Goal: Task Accomplishment & Management: Manage account settings

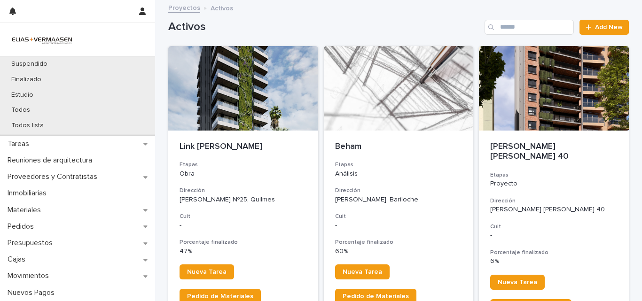
scroll to position [152, 0]
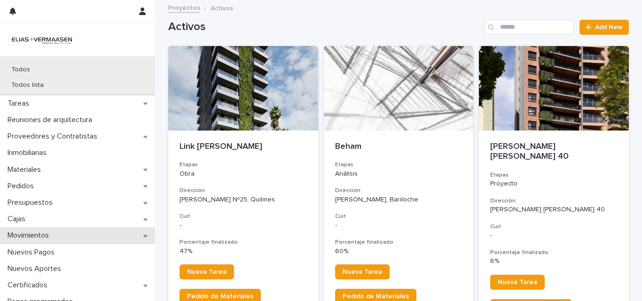
click at [31, 234] on p "Movimientos" at bounding box center [30, 235] width 53 height 9
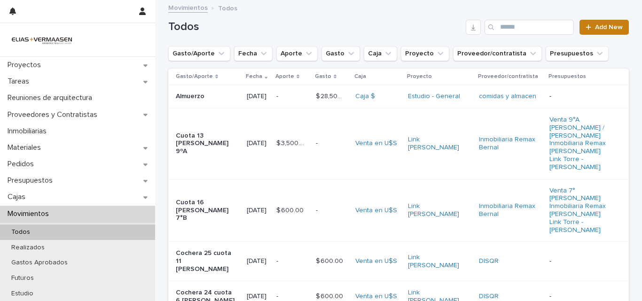
click at [604, 29] on span "Add New" at bounding box center [609, 27] width 28 height 7
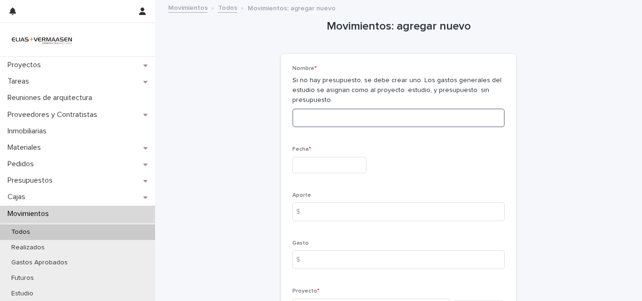
click at [336, 121] on input at bounding box center [398, 117] width 212 height 19
type input "********"
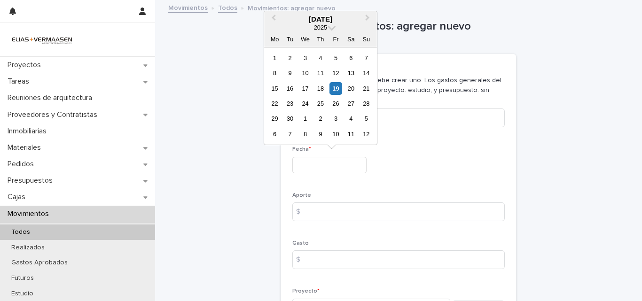
click at [316, 163] on input "text" at bounding box center [329, 165] width 74 height 16
click at [334, 89] on div "19" at bounding box center [335, 88] width 13 height 13
type input "**********"
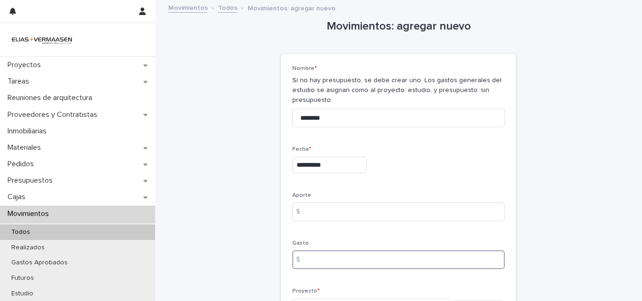
click at [326, 260] on input at bounding box center [398, 259] width 212 height 19
click at [340, 259] on input at bounding box center [398, 259] width 212 height 19
type input "******"
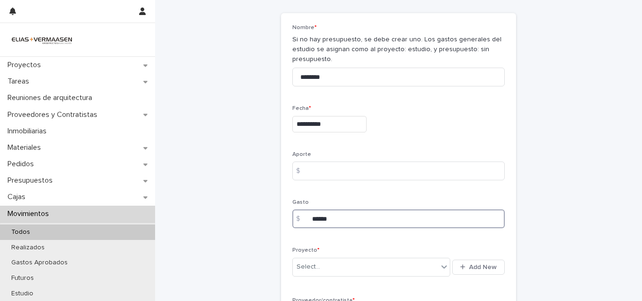
scroll to position [47, 0]
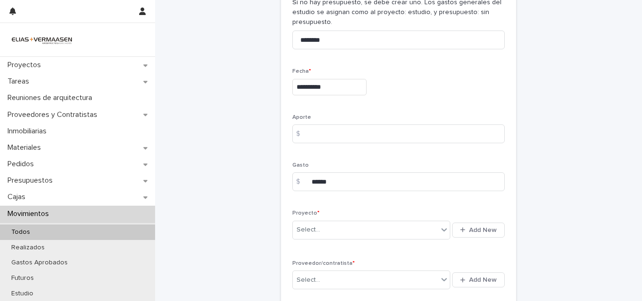
scroll to position [94, 0]
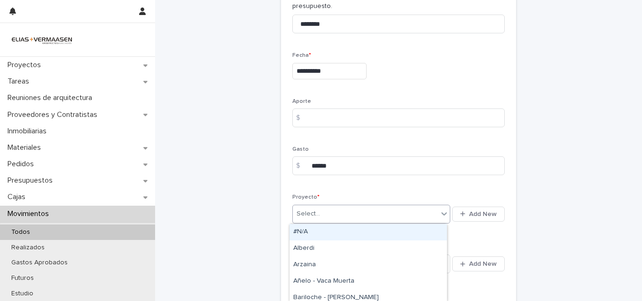
click at [346, 216] on div "Select..." at bounding box center [365, 213] width 145 height 15
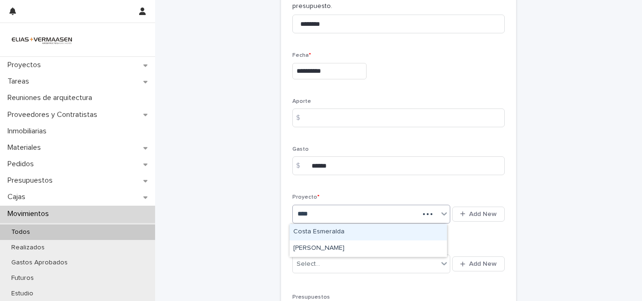
type input "*****"
click at [344, 231] on div "Costa Esmeralda" at bounding box center [367, 232] width 157 height 16
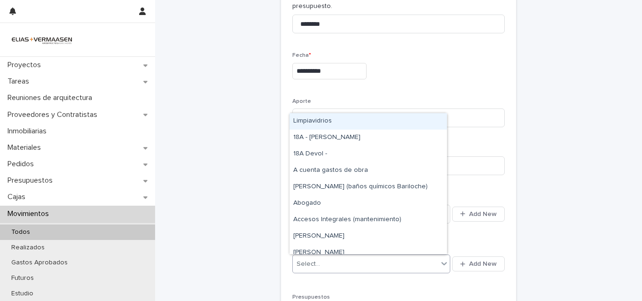
click at [326, 270] on div "Select..." at bounding box center [365, 263] width 145 height 15
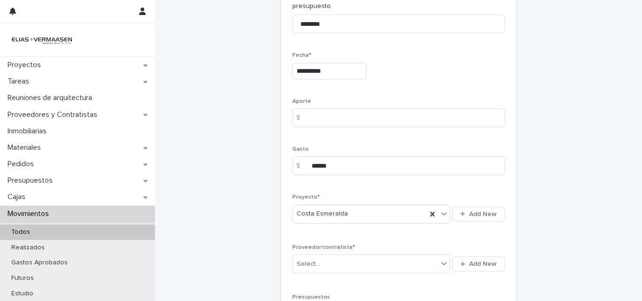
click at [565, 177] on div "**********" at bounding box center [398, 263] width 460 height 712
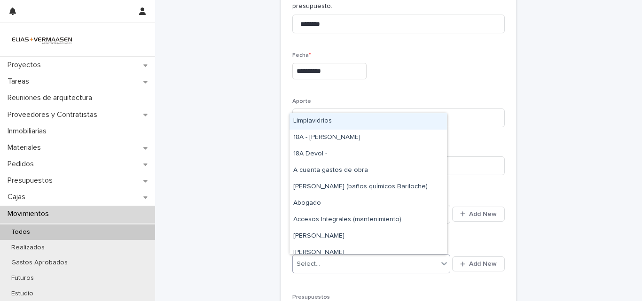
click at [327, 260] on div "Select..." at bounding box center [365, 263] width 145 height 15
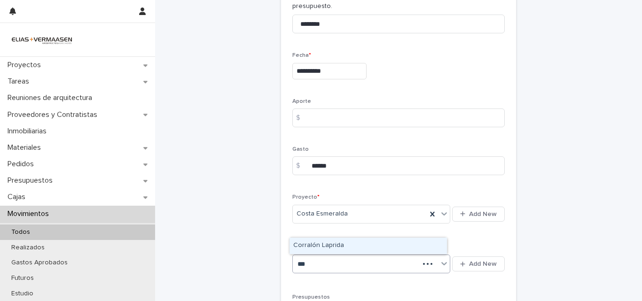
type input "****"
click at [334, 249] on div "Corralón Laprida" at bounding box center [367, 246] width 157 height 16
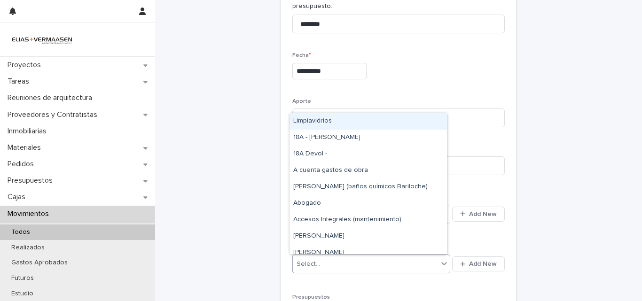
click at [328, 262] on div "Select..." at bounding box center [365, 263] width 145 height 15
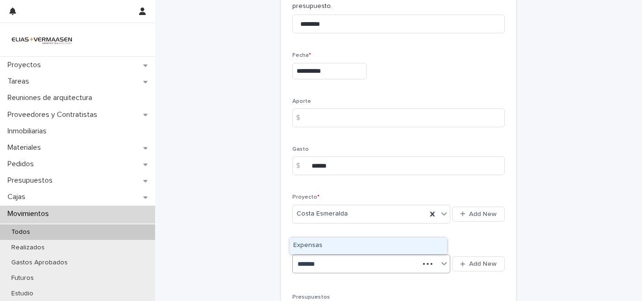
type input "********"
click at [311, 248] on div "Expensas" at bounding box center [367, 246] width 157 height 16
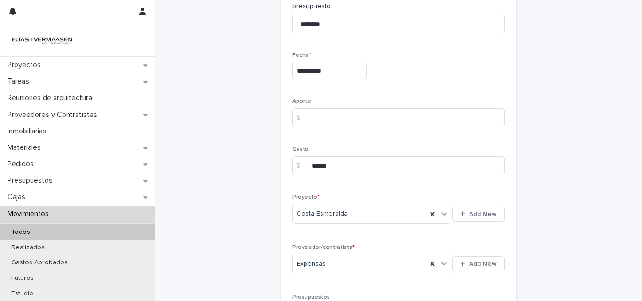
click at [236, 265] on div "**********" at bounding box center [398, 263] width 460 height 712
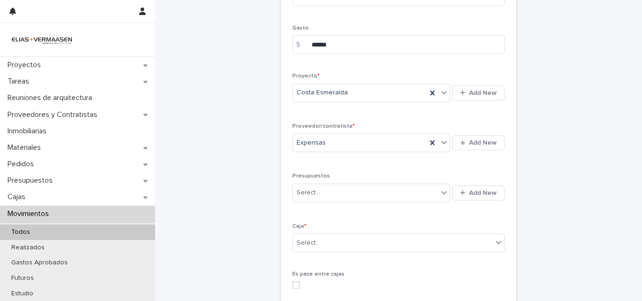
scroll to position [214, 0]
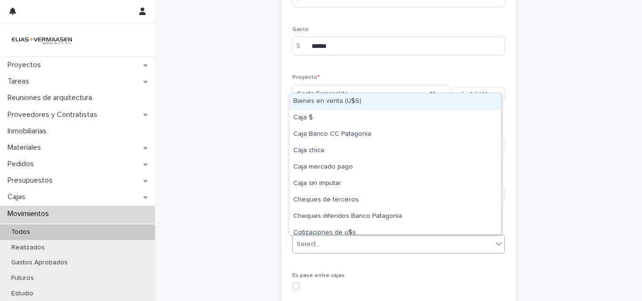
click at [343, 248] on div "Select..." at bounding box center [393, 244] width 200 height 15
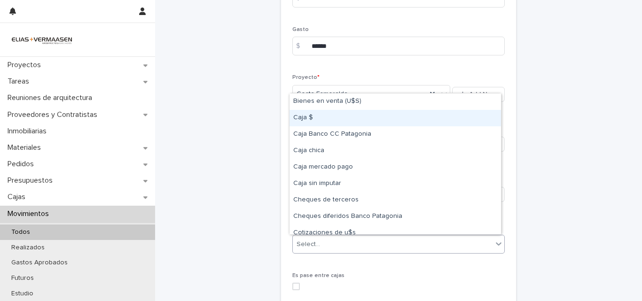
click at [309, 120] on div "Caja $" at bounding box center [394, 118] width 211 height 16
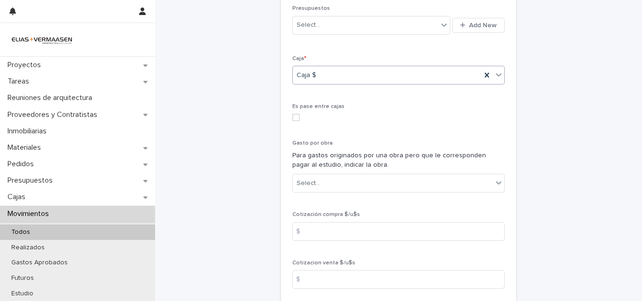
scroll to position [486, 0]
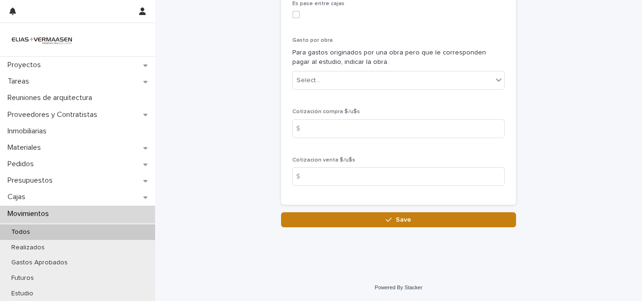
click at [403, 224] on button "Save" at bounding box center [398, 219] width 235 height 15
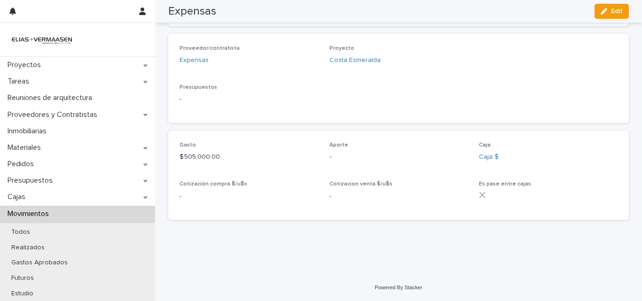
scroll to position [257, 0]
click at [15, 211] on p "Movimientos" at bounding box center [30, 213] width 53 height 9
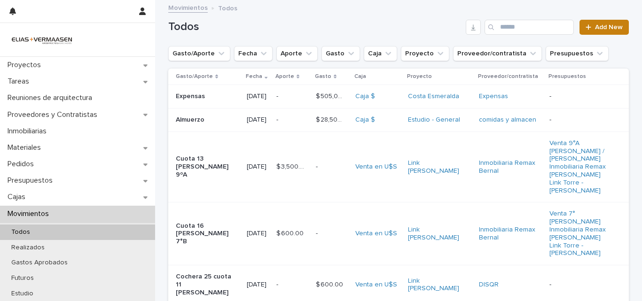
click at [608, 25] on span "Add New" at bounding box center [609, 27] width 28 height 7
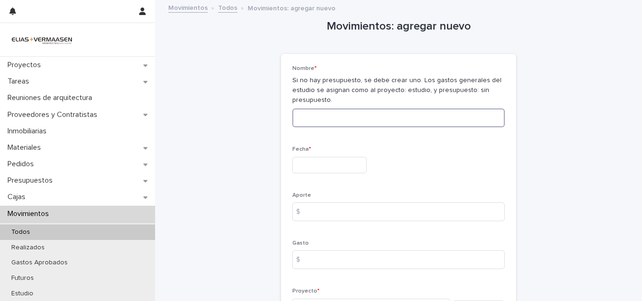
click at [329, 114] on input at bounding box center [398, 117] width 212 height 19
type input "**********"
click at [325, 168] on input "text" at bounding box center [329, 165] width 74 height 16
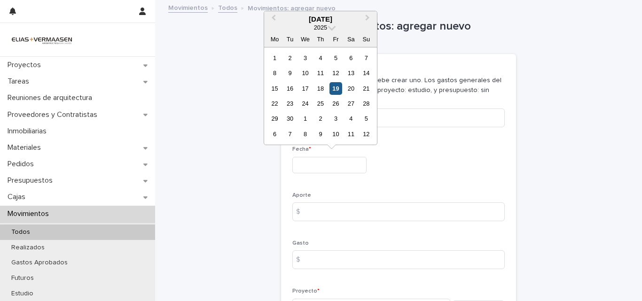
click at [338, 88] on div "19" at bounding box center [335, 88] width 13 height 13
type input "**********"
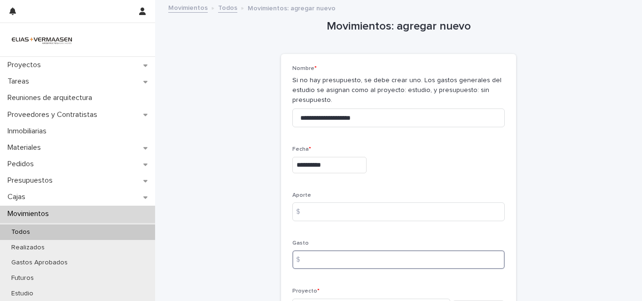
click at [322, 260] on input at bounding box center [398, 259] width 212 height 19
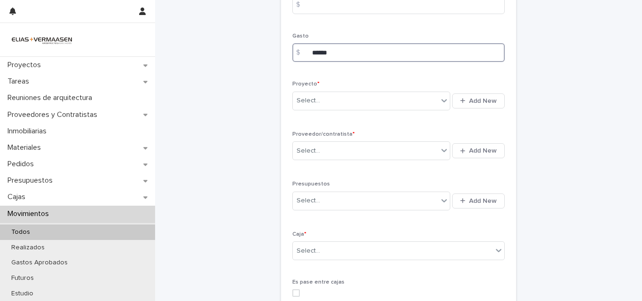
scroll to position [214, 0]
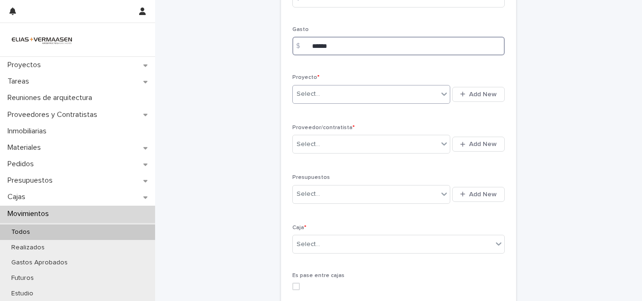
type input "******"
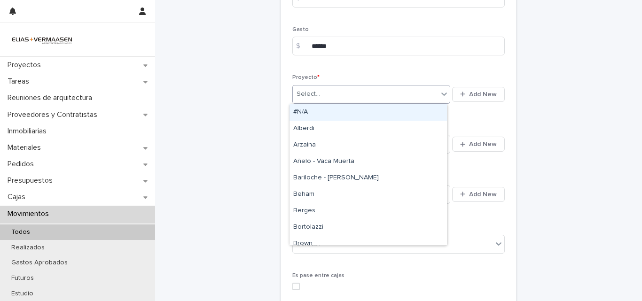
click at [380, 96] on div "Select..." at bounding box center [365, 93] width 145 height 15
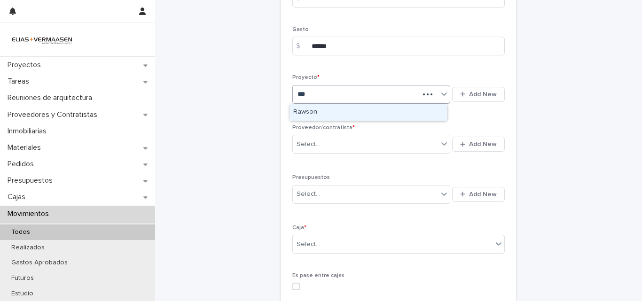
type input "****"
click at [320, 113] on div "Rawson" at bounding box center [367, 112] width 157 height 16
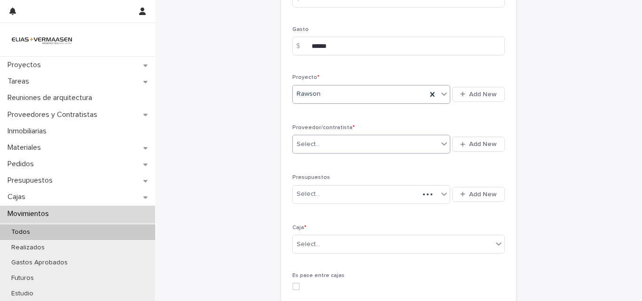
click at [328, 148] on div "Select..." at bounding box center [365, 144] width 145 height 15
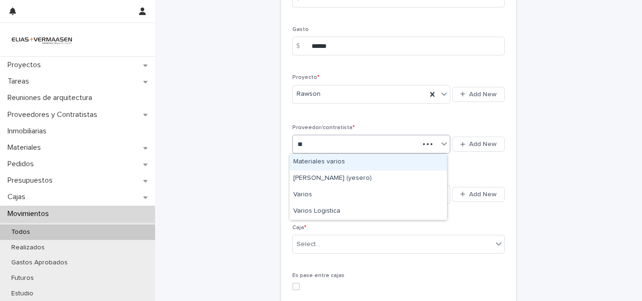
type input "***"
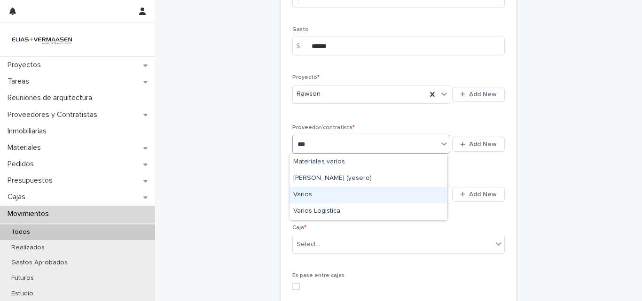
click at [313, 196] on div "Varios" at bounding box center [367, 195] width 157 height 16
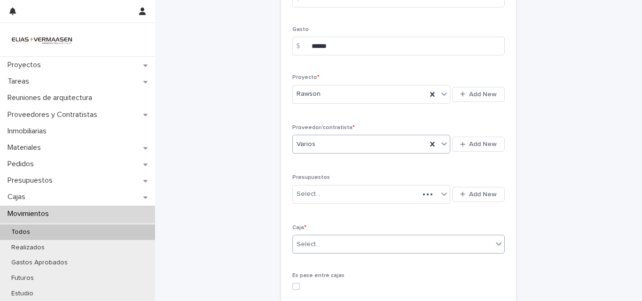
click at [336, 242] on div "Select..." at bounding box center [393, 244] width 200 height 15
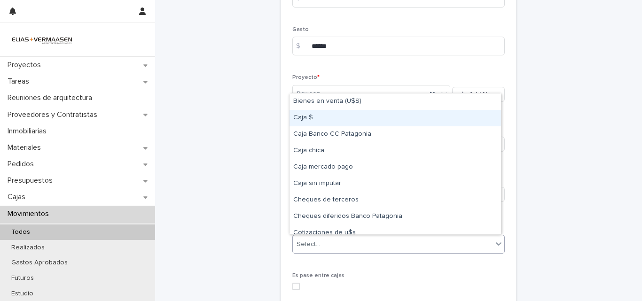
click at [313, 120] on div "Caja $" at bounding box center [394, 118] width 211 height 16
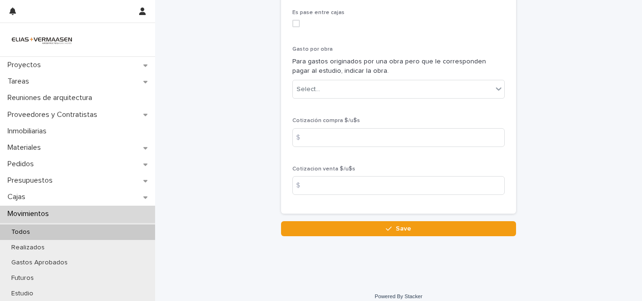
scroll to position [486, 0]
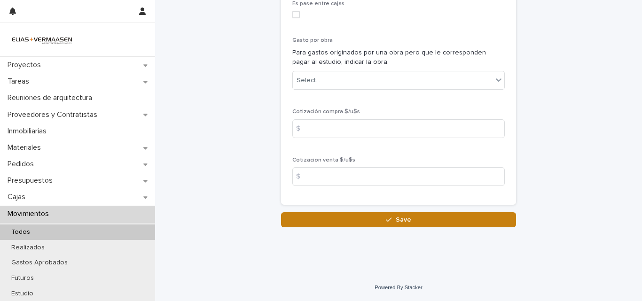
click at [412, 224] on button "Save" at bounding box center [398, 219] width 235 height 15
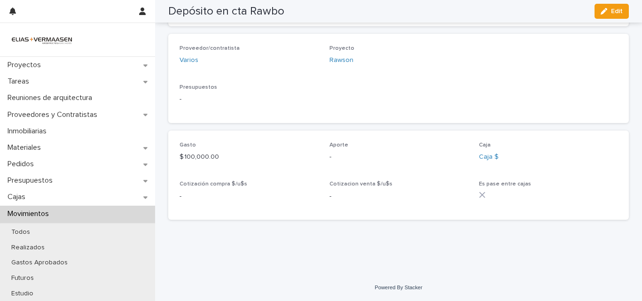
scroll to position [257, 0]
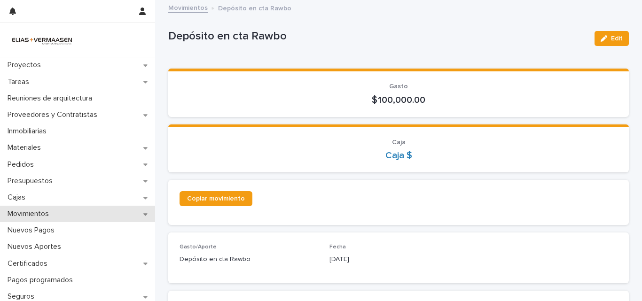
click at [27, 217] on p "Movimientos" at bounding box center [30, 213] width 53 height 9
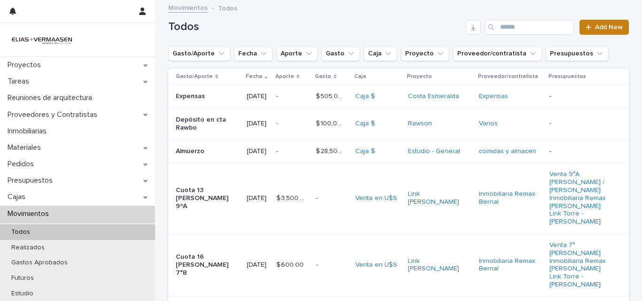
click at [600, 28] on span "Add New" at bounding box center [609, 27] width 28 height 7
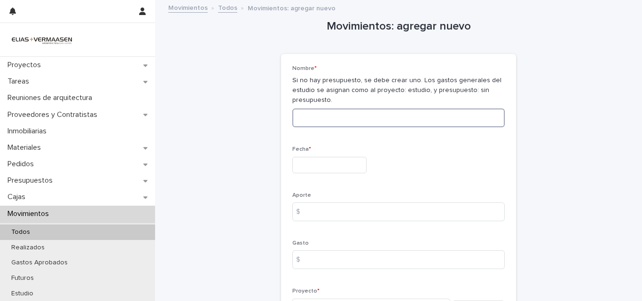
click at [334, 119] on input at bounding box center [398, 117] width 212 height 19
click at [313, 119] on input at bounding box center [398, 117] width 212 height 19
type input "**********"
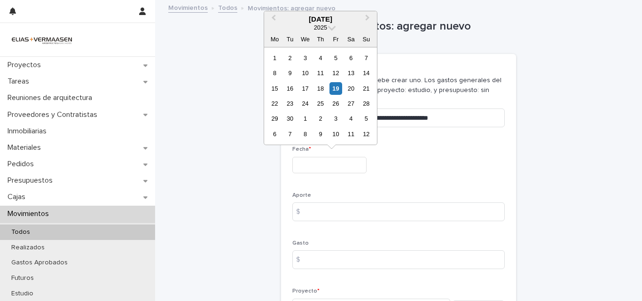
click at [331, 162] on input "text" at bounding box center [329, 165] width 74 height 16
click at [322, 90] on div "18" at bounding box center [320, 88] width 13 height 13
type input "**********"
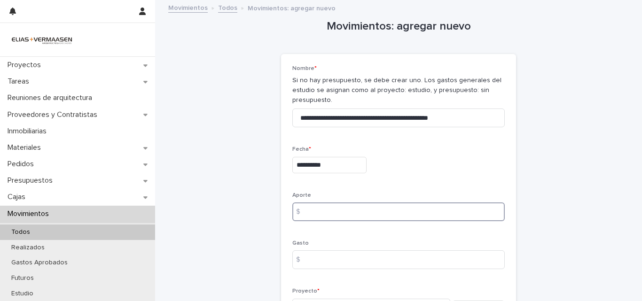
click at [333, 210] on input at bounding box center [398, 211] width 212 height 19
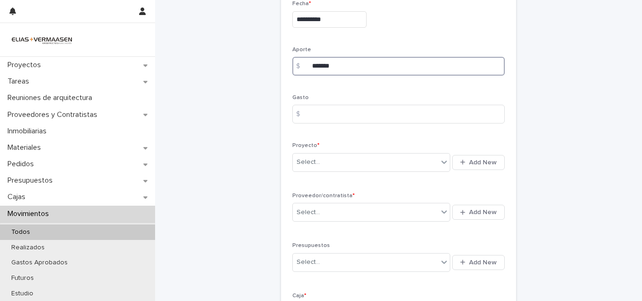
scroll to position [148, 0]
type input "*******"
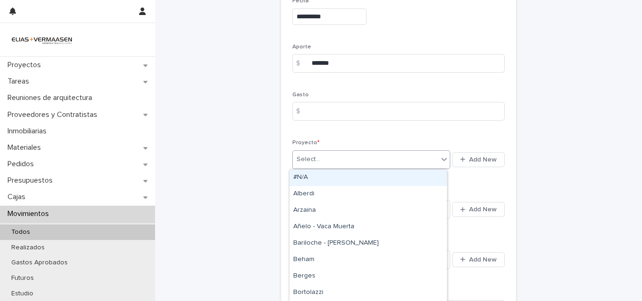
click at [380, 166] on div "Select..." at bounding box center [365, 159] width 145 height 15
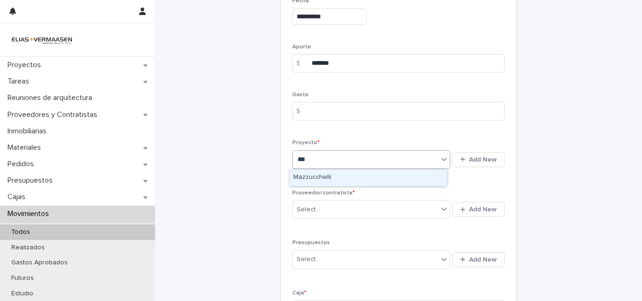
type input "****"
click at [328, 178] on div "Mazzucchelli" at bounding box center [367, 178] width 157 height 16
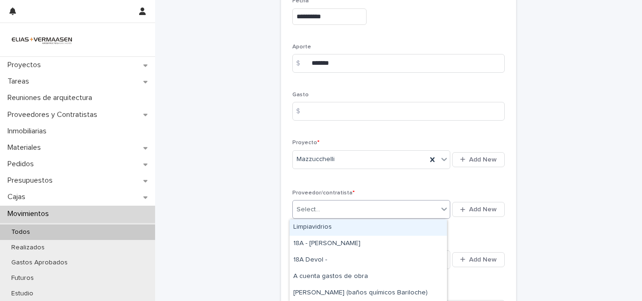
click at [328, 210] on div "Select..." at bounding box center [365, 209] width 145 height 15
type input "***"
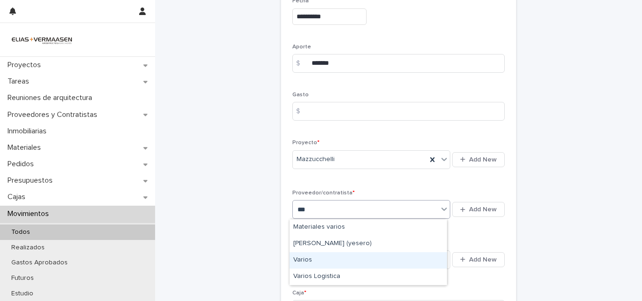
click at [304, 261] on div "Varios" at bounding box center [367, 260] width 157 height 16
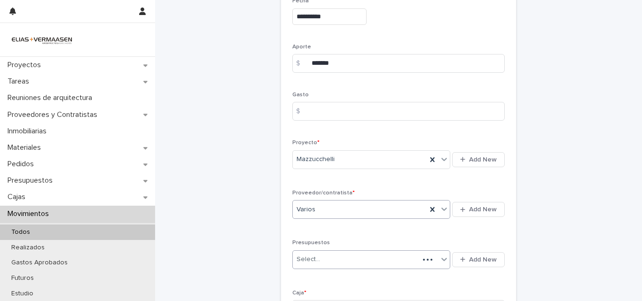
click at [333, 258] on div "Select..." at bounding box center [356, 259] width 126 height 15
type input "*"
click at [225, 240] on div "**********" at bounding box center [398, 209] width 460 height 712
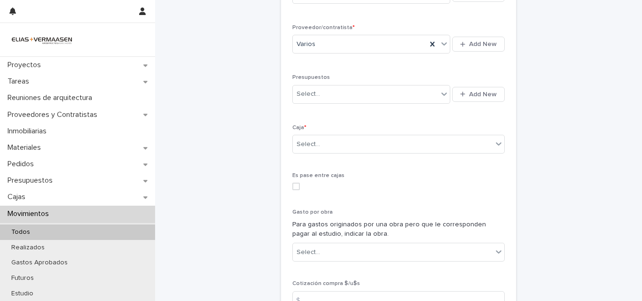
scroll to position [336, 0]
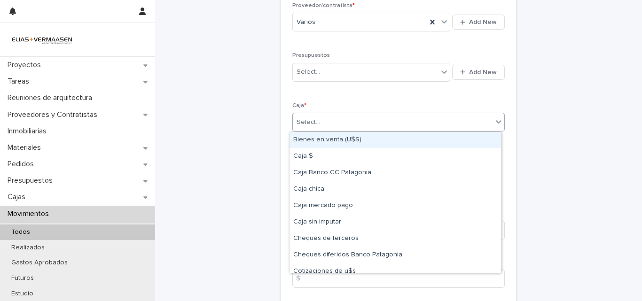
click at [381, 125] on div "Select..." at bounding box center [393, 122] width 200 height 15
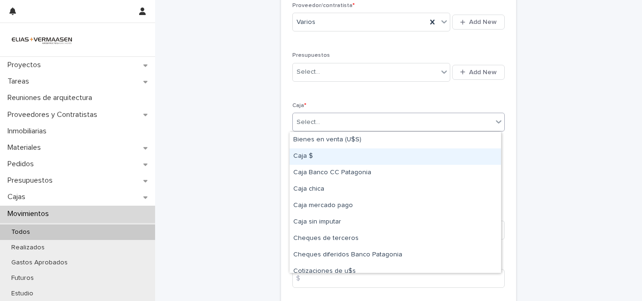
click at [319, 157] on div "Caja $" at bounding box center [394, 156] width 211 height 16
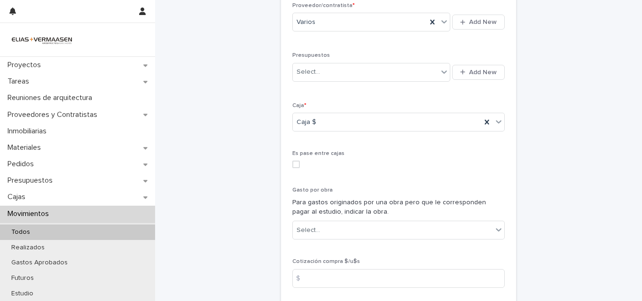
click at [582, 58] on div "**********" at bounding box center [398, 21] width 460 height 712
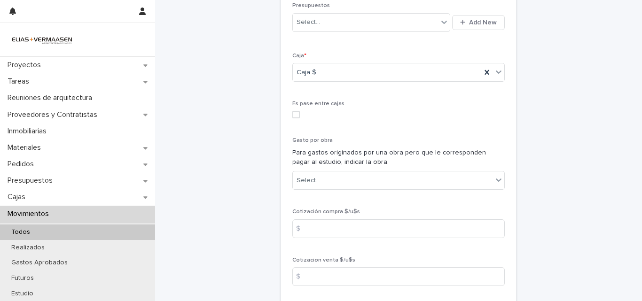
scroll to position [486, 0]
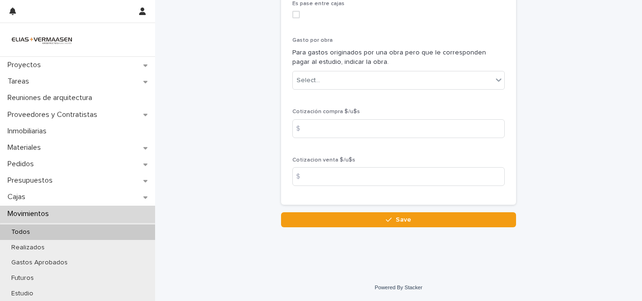
click at [418, 224] on button "Save" at bounding box center [398, 219] width 235 height 15
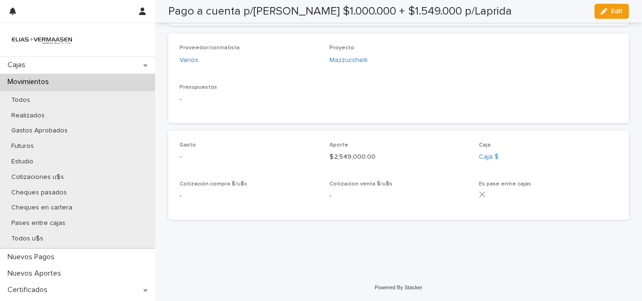
scroll to position [151, 0]
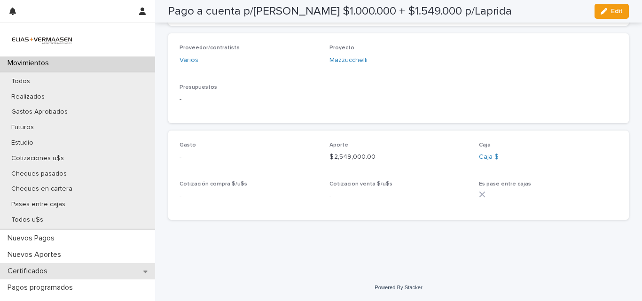
click at [37, 271] on p "Certificados" at bounding box center [29, 271] width 51 height 9
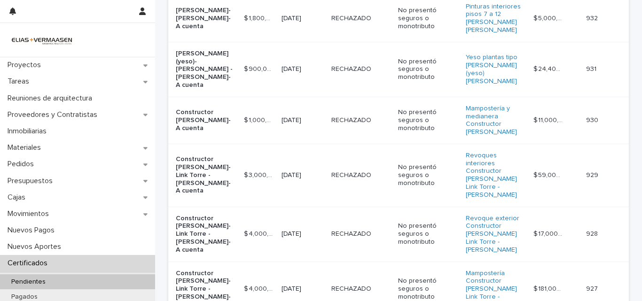
scroll to position [346, 0]
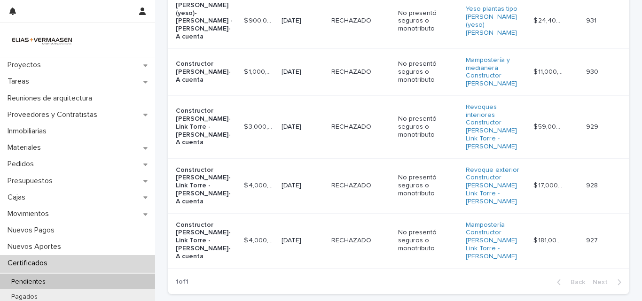
click at [329, 213] on td "RECHAZADO RECHAZADO" at bounding box center [360, 240] width 67 height 55
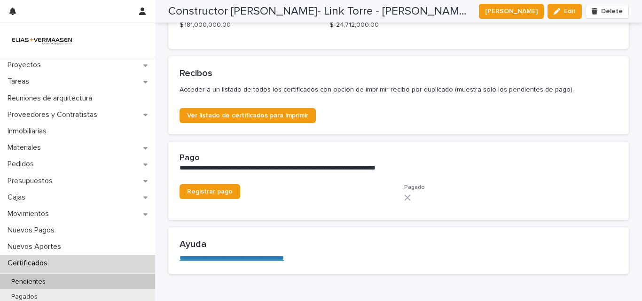
scroll to position [490, 0]
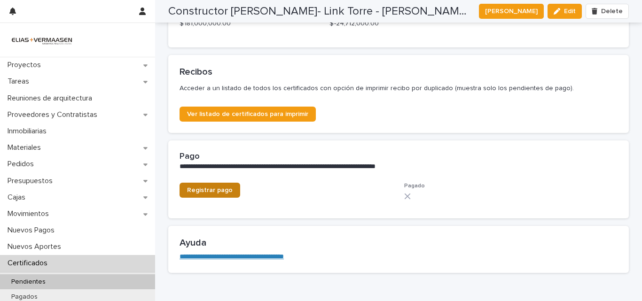
click at [213, 189] on span "Registrar pago" at bounding box center [210, 190] width 46 height 7
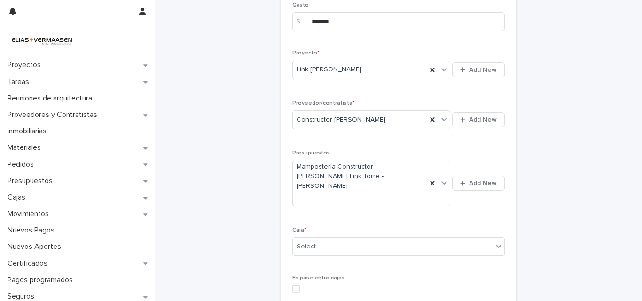
scroll to position [288, 0]
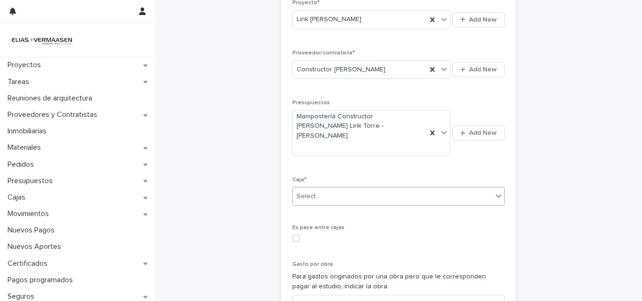
click at [424, 189] on div "Select..." at bounding box center [393, 196] width 200 height 15
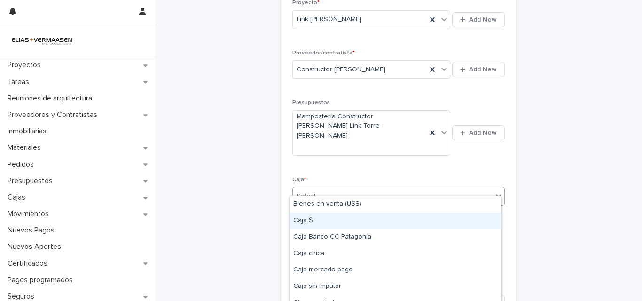
click at [300, 226] on div "Caja $" at bounding box center [394, 221] width 211 height 16
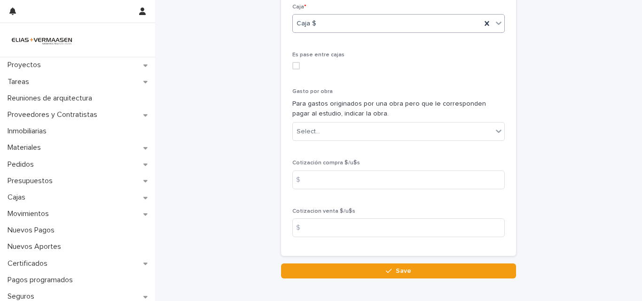
scroll to position [503, 0]
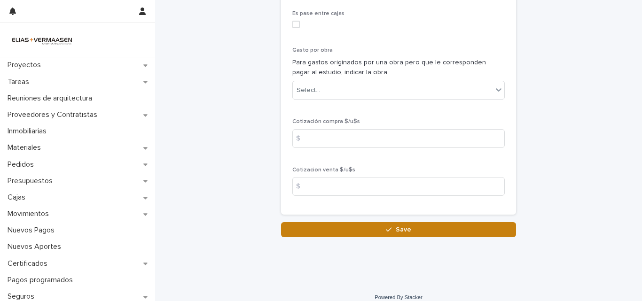
click at [406, 226] on span "Save" at bounding box center [402, 229] width 15 height 7
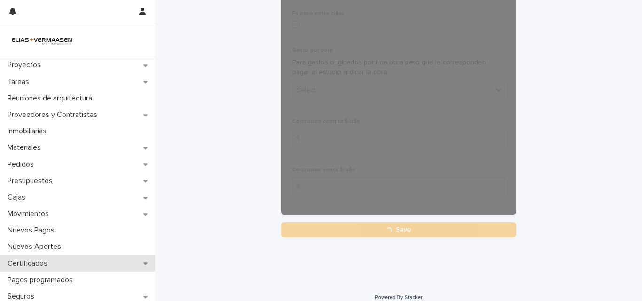
click at [24, 263] on p "Certificados" at bounding box center [29, 263] width 51 height 9
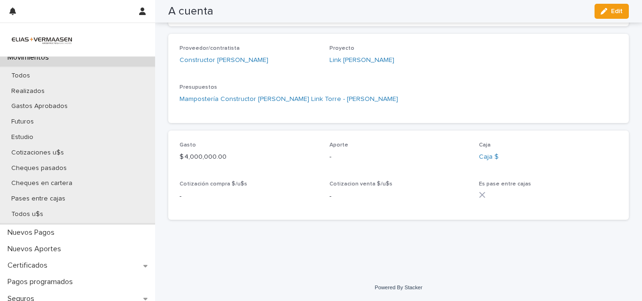
scroll to position [163, 0]
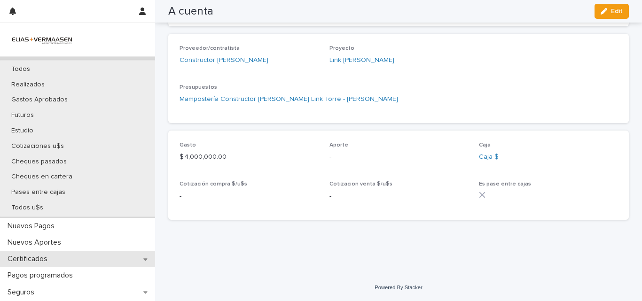
click at [28, 262] on p "Certificados" at bounding box center [29, 259] width 51 height 9
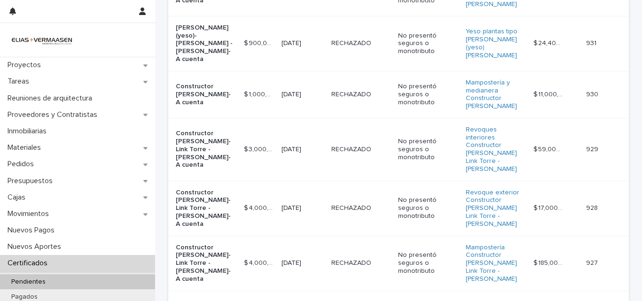
scroll to position [335, 0]
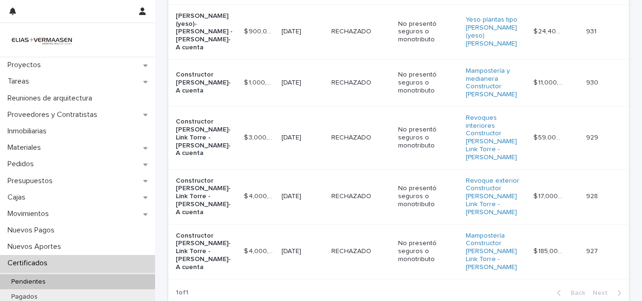
click at [327, 169] on td "RECHAZADO RECHAZADO" at bounding box center [360, 196] width 67 height 55
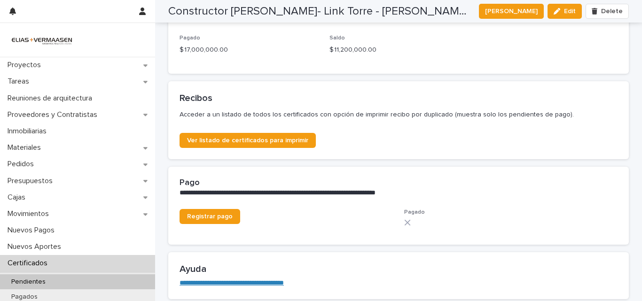
scroll to position [474, 0]
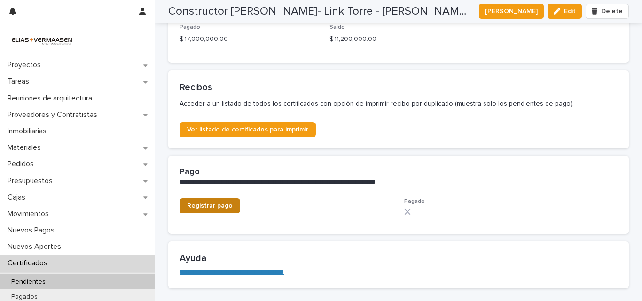
click at [223, 202] on span "Registrar pago" at bounding box center [210, 205] width 46 height 7
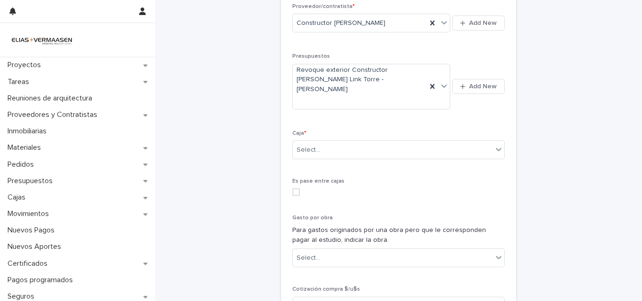
scroll to position [339, 0]
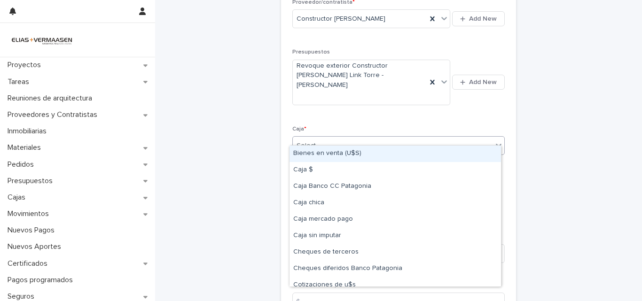
click at [372, 138] on div "Select..." at bounding box center [393, 145] width 200 height 15
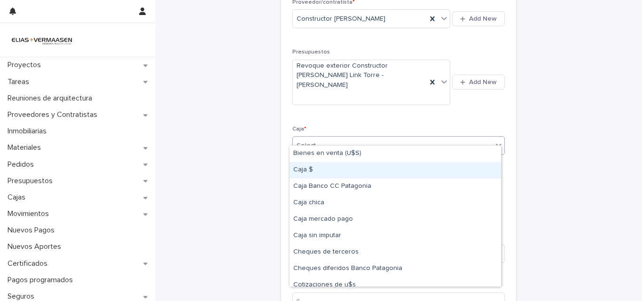
click at [323, 170] on div "Caja $" at bounding box center [394, 170] width 211 height 16
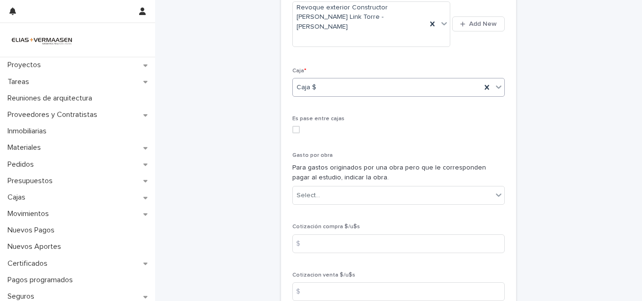
scroll to position [503, 0]
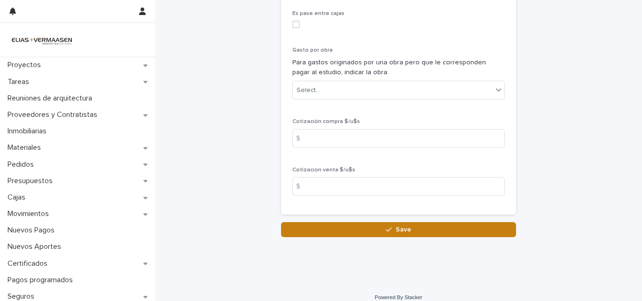
click at [390, 226] on div "button" at bounding box center [390, 229] width 9 height 7
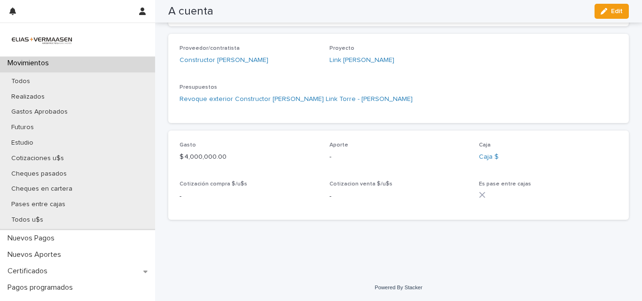
scroll to position [170, 0]
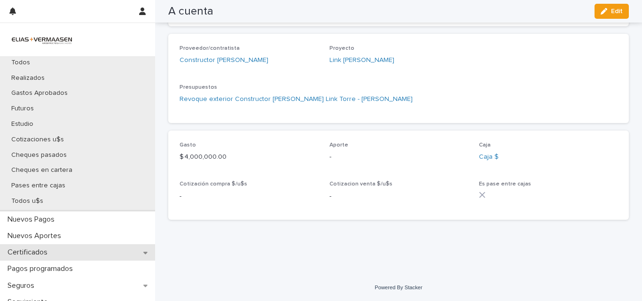
click at [33, 253] on p "Certificados" at bounding box center [29, 252] width 51 height 9
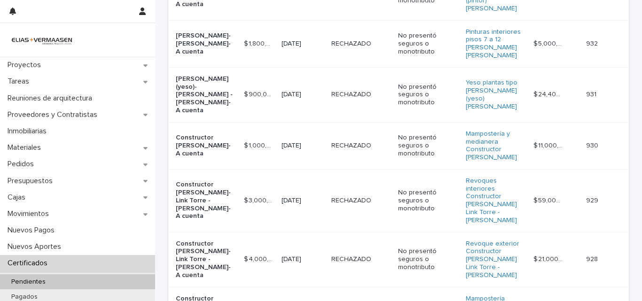
scroll to position [270, 0]
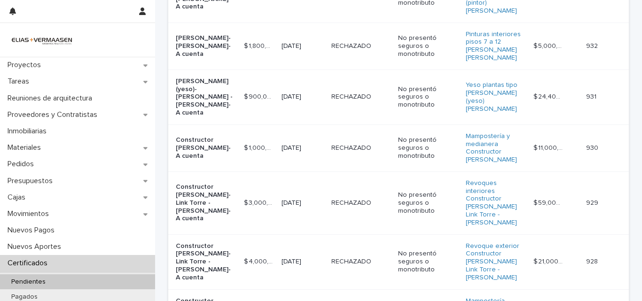
click at [270, 171] on td "$ 3,000,000.00 $ 3,000,000.00" at bounding box center [259, 202] width 38 height 63
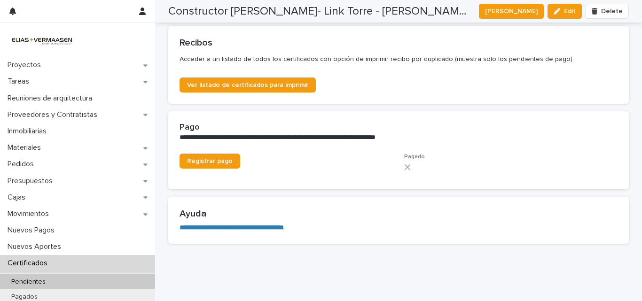
scroll to position [520, 0]
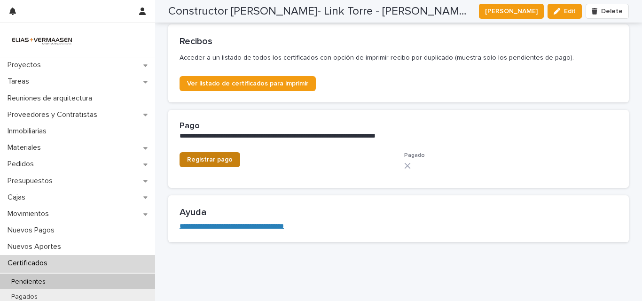
click at [187, 160] on span "Registrar pago" at bounding box center [210, 159] width 46 height 7
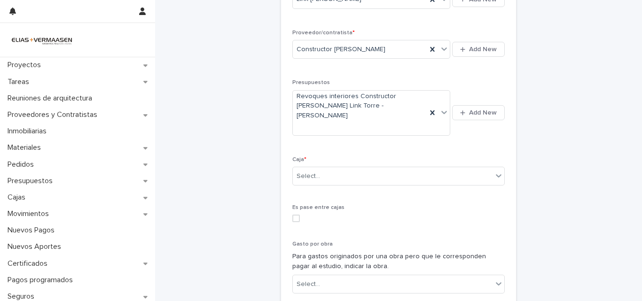
scroll to position [304, 0]
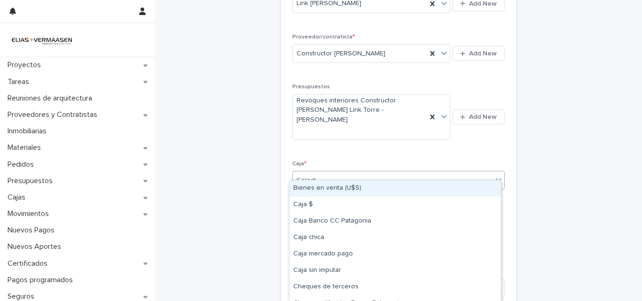
click at [486, 173] on div "Select..." at bounding box center [393, 180] width 200 height 15
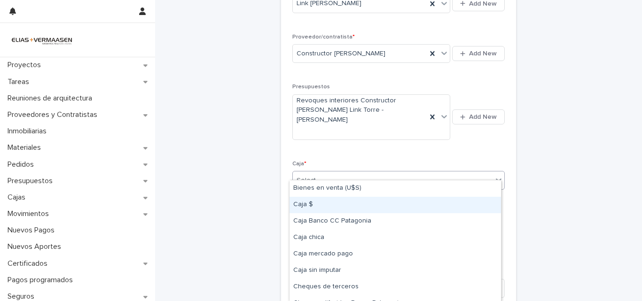
click at [314, 208] on div "Caja $" at bounding box center [394, 205] width 211 height 16
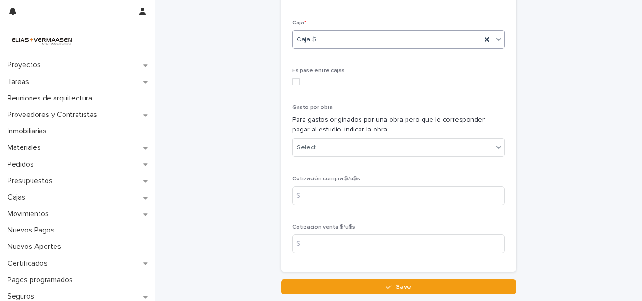
scroll to position [503, 0]
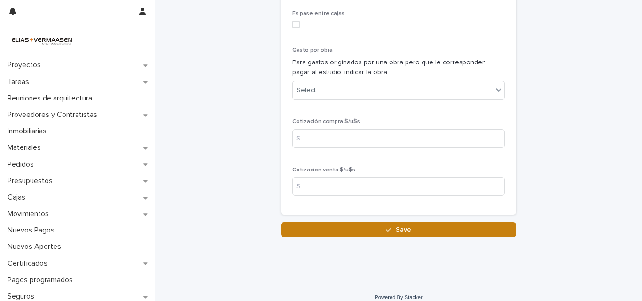
click at [388, 226] on icon "button" at bounding box center [389, 229] width 6 height 7
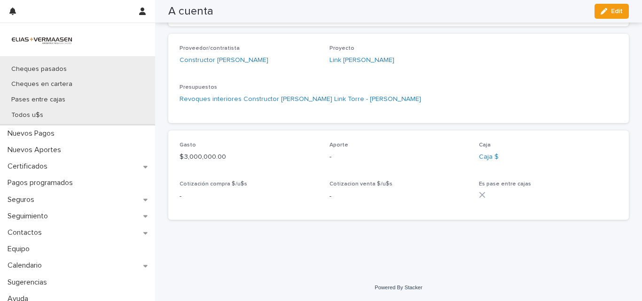
scroll to position [254, 0]
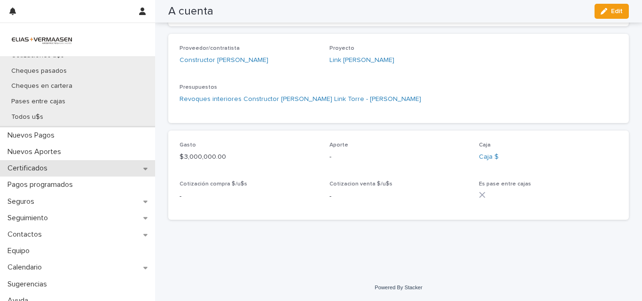
click at [52, 170] on p "Certificados" at bounding box center [29, 168] width 51 height 9
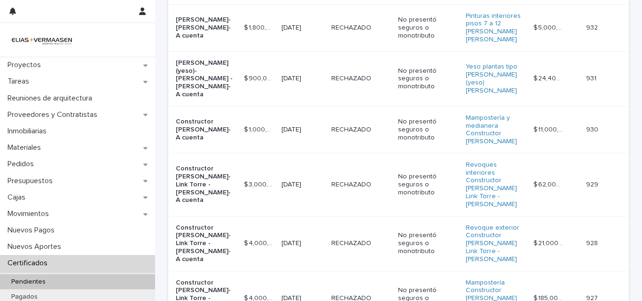
scroll to position [287, 0]
click at [305, 107] on td "[DATE]" at bounding box center [303, 130] width 50 height 47
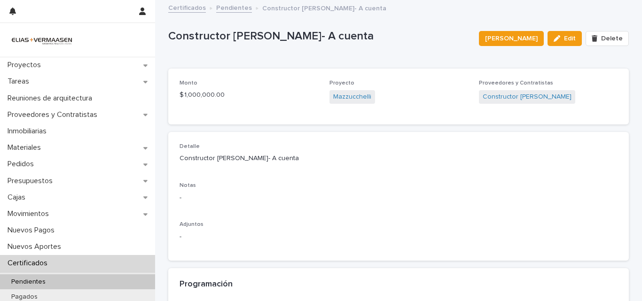
click at [25, 263] on p "Certificados" at bounding box center [29, 263] width 51 height 9
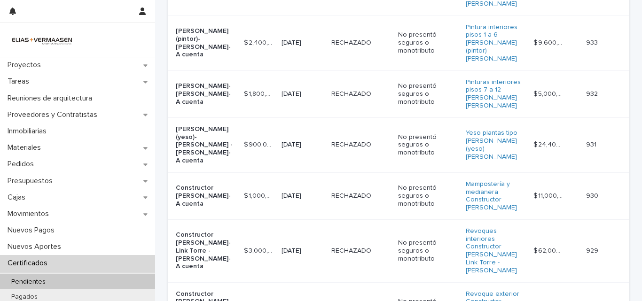
scroll to position [263, 0]
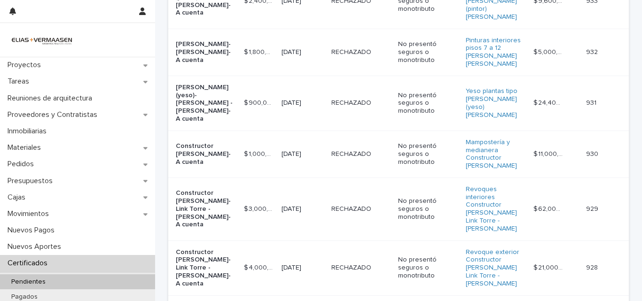
click at [301, 131] on td "[DATE]" at bounding box center [303, 154] width 50 height 47
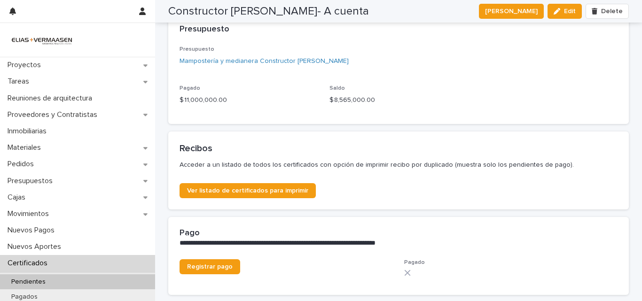
scroll to position [415, 0]
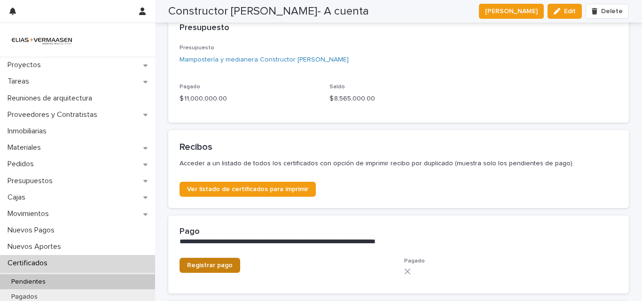
click at [200, 266] on span "Registrar pago" at bounding box center [210, 265] width 46 height 7
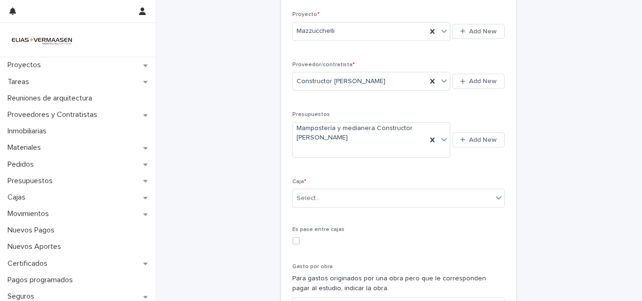
scroll to position [375, 0]
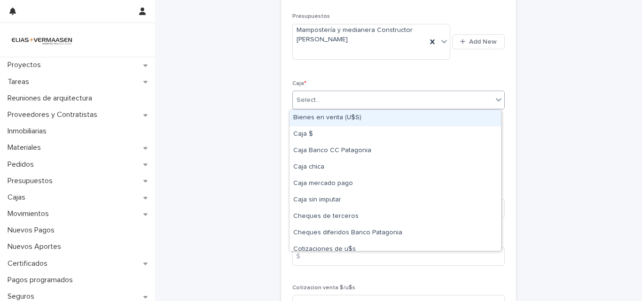
click at [377, 100] on div "Select..." at bounding box center [393, 100] width 200 height 15
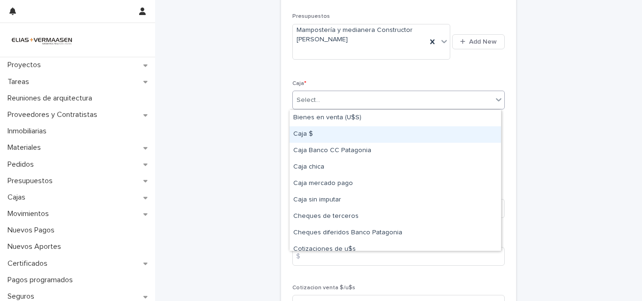
click at [302, 137] on div "Caja $" at bounding box center [394, 134] width 211 height 16
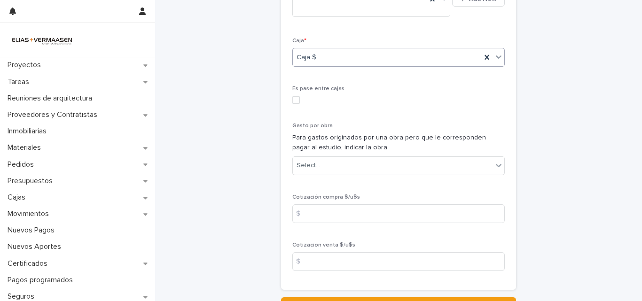
scroll to position [503, 0]
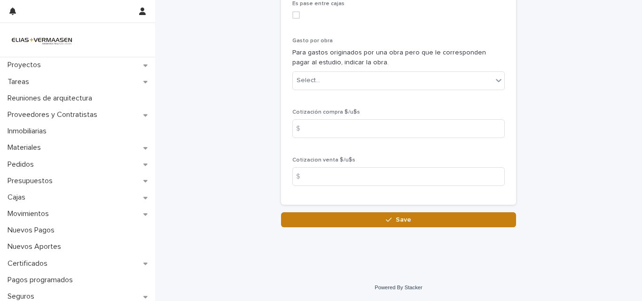
click at [399, 220] on span "Save" at bounding box center [402, 220] width 15 height 7
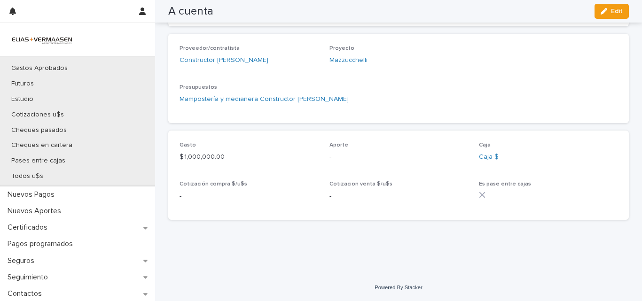
scroll to position [226, 0]
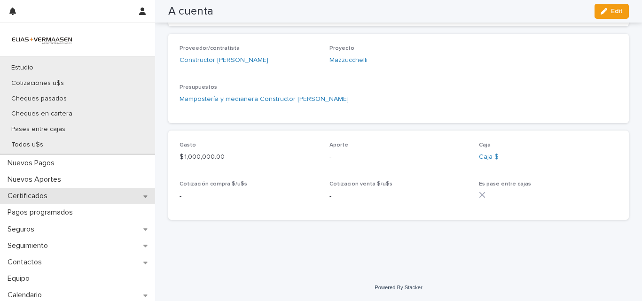
click at [43, 194] on p "Certificados" at bounding box center [29, 196] width 51 height 9
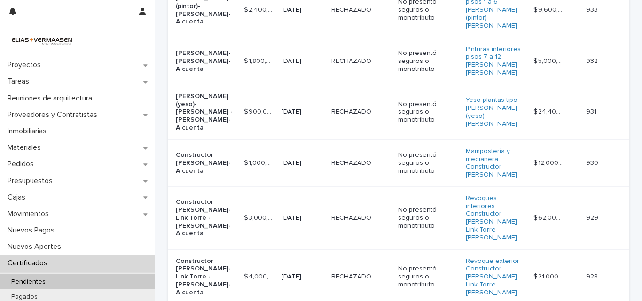
scroll to position [346, 0]
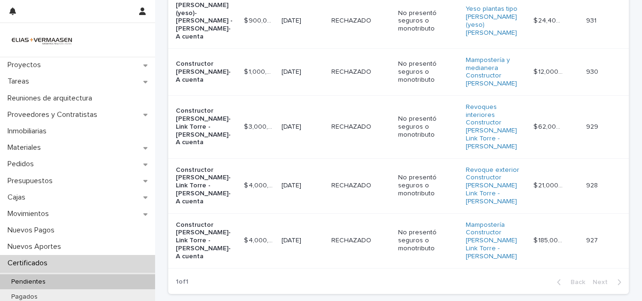
click at [360, 213] on td "RECHAZADO RECHAZADO" at bounding box center [360, 240] width 67 height 55
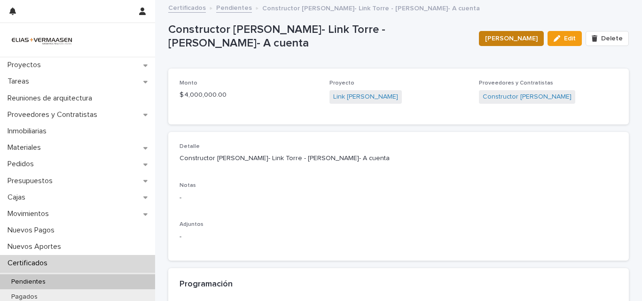
click at [518, 39] on span "[PERSON_NAME]" at bounding box center [511, 38] width 53 height 9
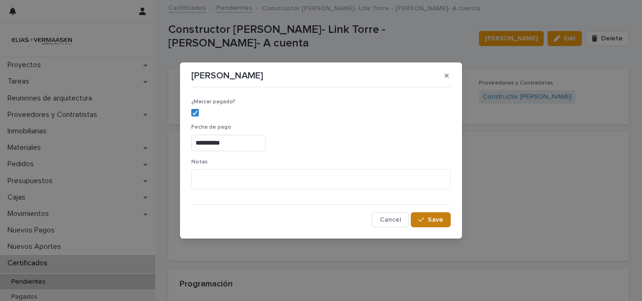
click at [429, 220] on span "Save" at bounding box center [434, 220] width 15 height 7
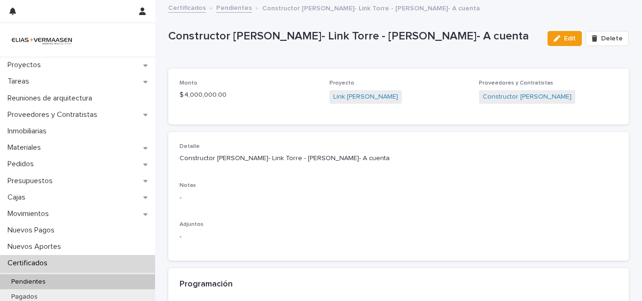
click at [24, 263] on p "Certificados" at bounding box center [29, 263] width 51 height 9
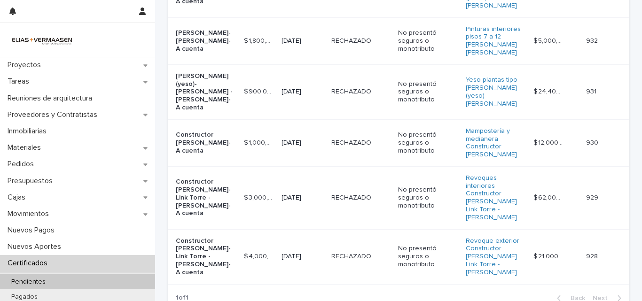
scroll to position [299, 0]
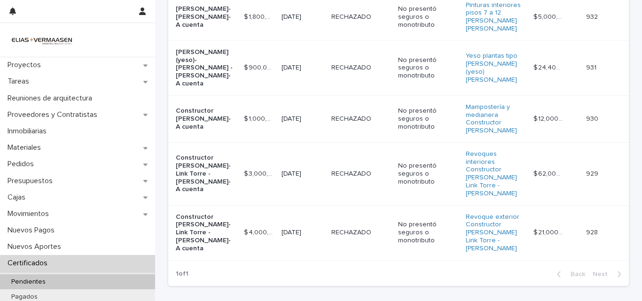
click at [356, 205] on td "RECHAZADO RECHAZADO" at bounding box center [360, 232] width 67 height 55
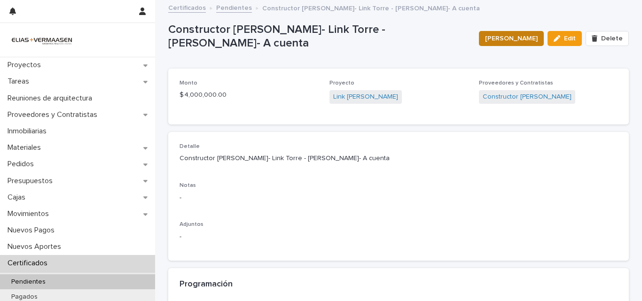
click at [511, 39] on span "[PERSON_NAME]" at bounding box center [511, 38] width 53 height 9
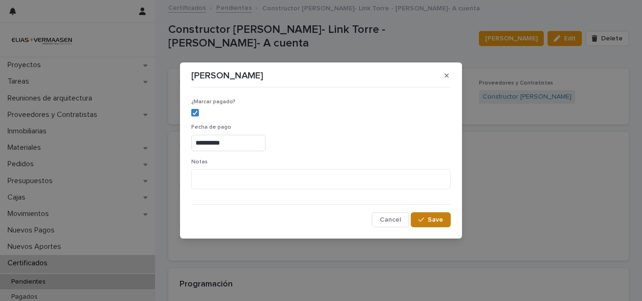
click at [425, 220] on div "button" at bounding box center [422, 220] width 9 height 7
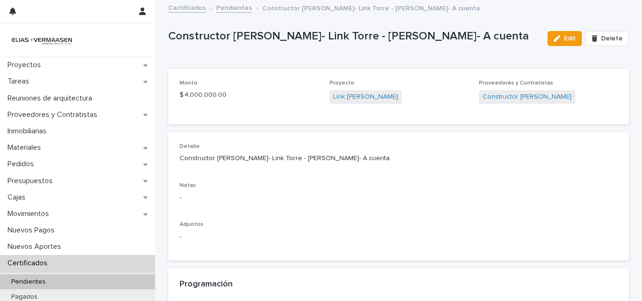
click at [19, 263] on p "Certificados" at bounding box center [29, 263] width 51 height 9
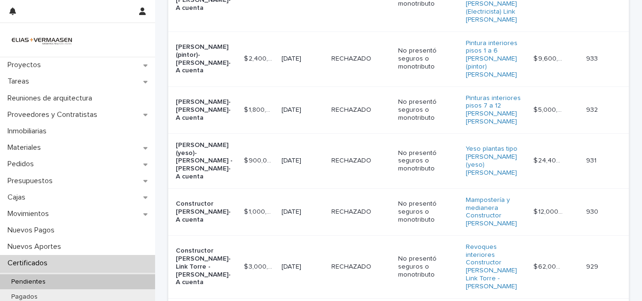
scroll to position [219, 0]
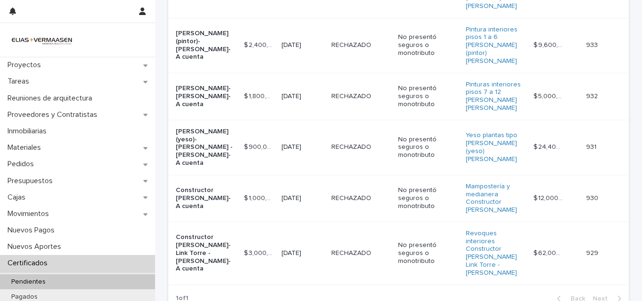
click at [317, 222] on td "[DATE]" at bounding box center [303, 253] width 50 height 63
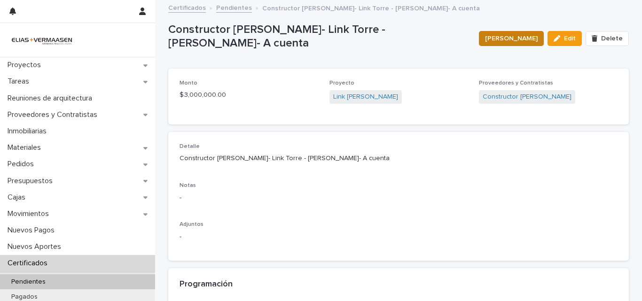
click at [516, 37] on span "[PERSON_NAME]" at bounding box center [511, 38] width 53 height 9
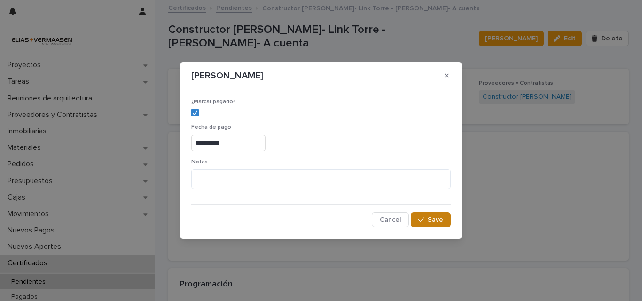
click at [434, 221] on span "Save" at bounding box center [434, 220] width 15 height 7
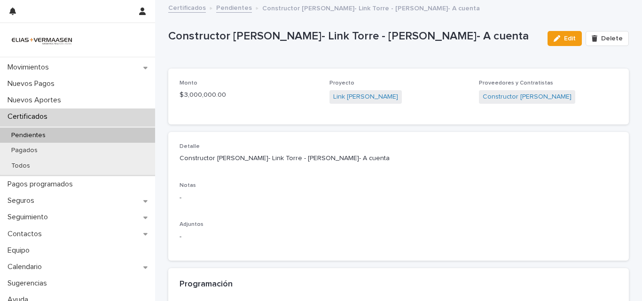
scroll to position [154, 0]
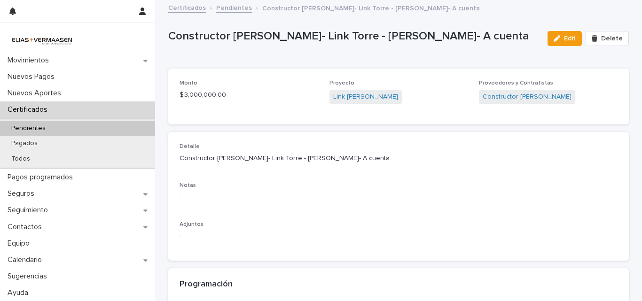
click at [37, 105] on p "Certificados" at bounding box center [29, 109] width 51 height 9
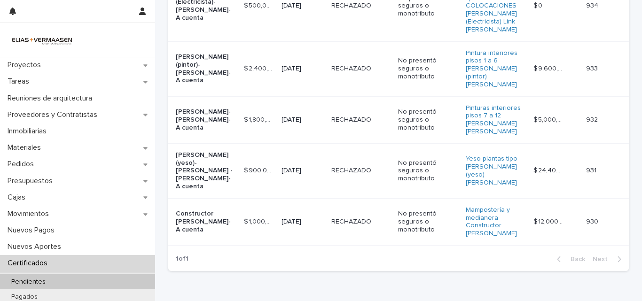
scroll to position [204, 0]
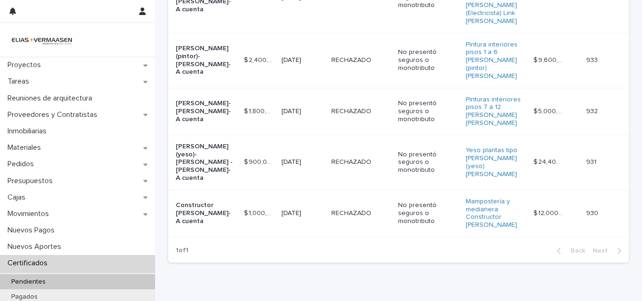
click at [303, 190] on td "[DATE]" at bounding box center [303, 213] width 50 height 47
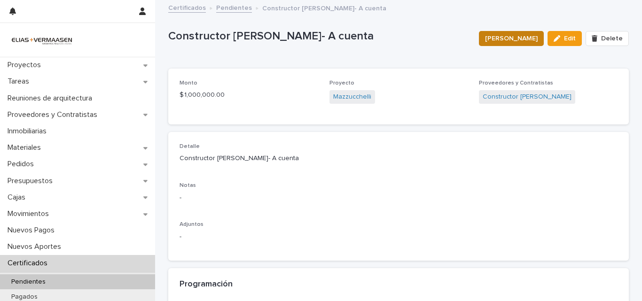
click at [503, 38] on span "[PERSON_NAME]" at bounding box center [511, 38] width 53 height 9
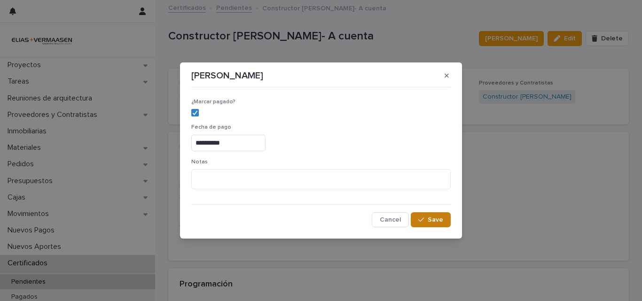
click at [426, 216] on button "Save" at bounding box center [430, 219] width 40 height 15
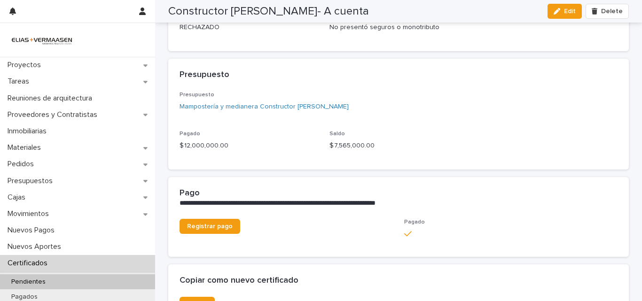
scroll to position [397, 0]
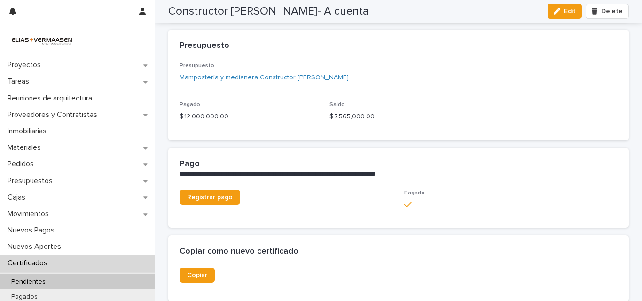
click at [29, 260] on p "Certificados" at bounding box center [29, 263] width 51 height 9
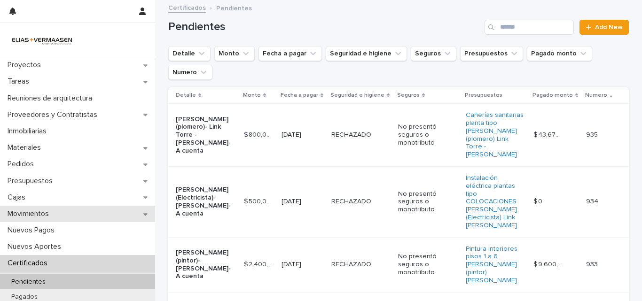
click at [22, 209] on p "Movimientos" at bounding box center [30, 213] width 53 height 9
